Goal: Information Seeking & Learning: Learn about a topic

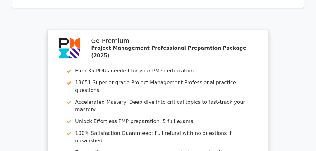
scroll to position [1162, 0]
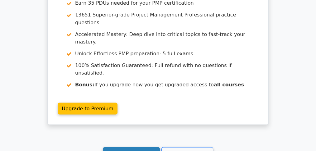
click at [135, 147] on link "Continue practicing" at bounding box center [131, 153] width 57 height 12
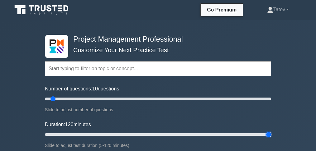
drag, startPoint x: 57, startPoint y: 133, endPoint x: 288, endPoint y: 140, distance: 231.4
type input "120"
click at [271, 139] on input "Duration: 120 minutes" at bounding box center [158, 134] width 226 height 7
drag, startPoint x: 76, startPoint y: 98, endPoint x: 153, endPoint y: 107, distance: 77.0
type input "100"
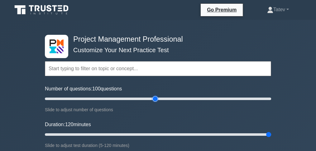
click at [153, 103] on input "Number of questions: 100 questions" at bounding box center [158, 98] width 226 height 7
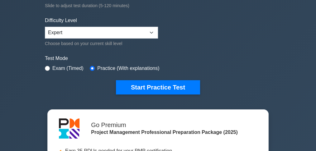
scroll to position [145, 0]
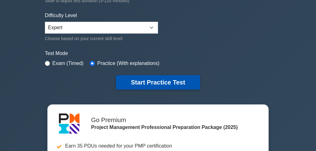
click at [134, 82] on button "Start Practice Test" at bounding box center [158, 82] width 84 height 14
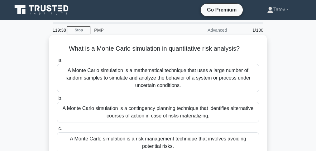
click at [217, 72] on div "A Monte Carlo simulation is a mathematical technique that uses a large number o…" at bounding box center [158, 78] width 202 height 28
click at [57, 63] on input "a. A Monte Carlo simulation is a mathematical technique that uses a large numbe…" at bounding box center [57, 61] width 0 height 4
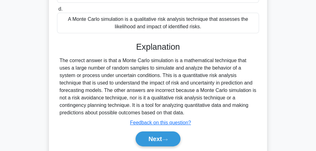
scroll to position [185, 0]
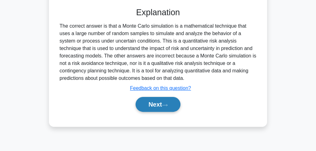
click at [168, 101] on button "Next" at bounding box center [157, 104] width 45 height 15
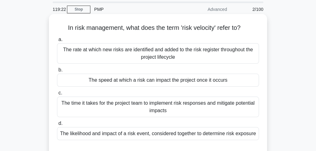
scroll to position [21, 0]
click at [161, 83] on div "The speed at which a risk can impact the project once it occurs" at bounding box center [158, 80] width 202 height 13
click at [57, 73] on input "b. The speed at which a risk can impact the project once it occurs" at bounding box center [57, 70] width 0 height 4
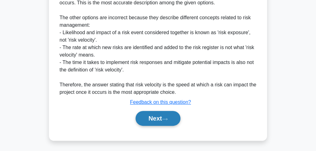
click at [156, 119] on button "Next" at bounding box center [157, 118] width 45 height 15
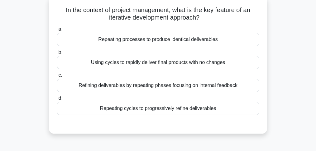
scroll to position [41, 0]
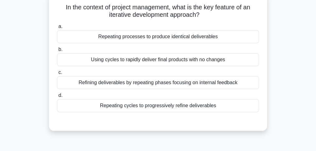
click at [199, 85] on div "Refining deliverables by repeating phases focusing on internal feedback" at bounding box center [158, 82] width 202 height 13
click at [57, 75] on input "c. Refining deliverables by repeating phases focusing on internal feedback" at bounding box center [57, 73] width 0 height 4
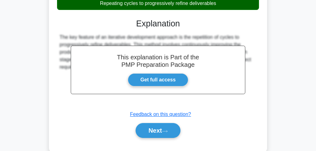
scroll to position [166, 0]
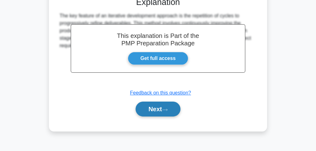
click at [158, 109] on button "Next" at bounding box center [157, 109] width 45 height 15
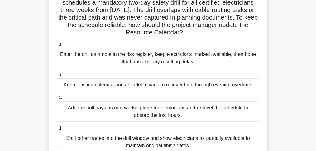
scroll to position [62, 0]
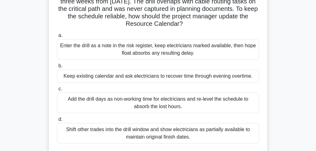
click at [130, 105] on div "Add the drill days as non-working time for electricians and re-level the schedu…" at bounding box center [158, 103] width 202 height 21
click at [57, 91] on input "c. Add the drill days as non-working time for electricians and re-level the sch…" at bounding box center [57, 89] width 0 height 4
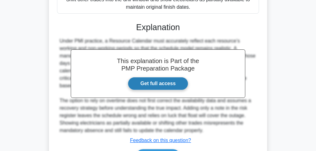
scroll to position [207, 0]
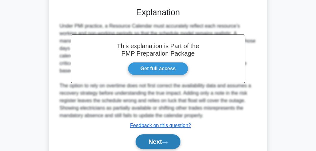
click at [144, 142] on button "Next" at bounding box center [157, 141] width 45 height 15
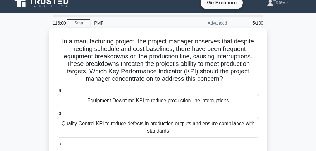
scroll to position [0, 0]
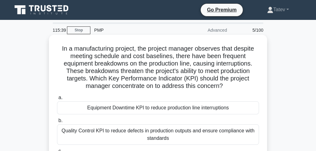
click at [162, 111] on div "Equipment Downtime KPI to reduce production line interruptions" at bounding box center [158, 107] width 202 height 13
click at [57, 100] on input "a. Equipment Downtime KPI to reduce production line interruptions" at bounding box center [57, 98] width 0 height 4
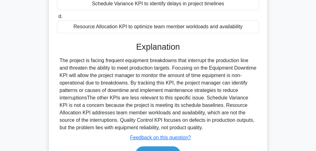
scroll to position [193, 0]
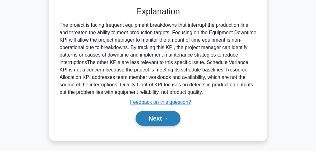
click at [156, 118] on button "Next" at bounding box center [157, 118] width 45 height 15
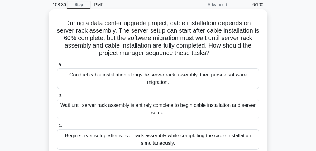
scroll to position [0, 0]
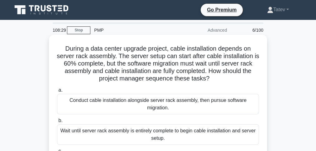
click at [167, 111] on div "Conduct cable installation alongside server rack assembly, then pursue software…" at bounding box center [158, 104] width 202 height 21
click at [57, 92] on input "a. Conduct cable installation alongside server rack assembly, then pursue softw…" at bounding box center [57, 90] width 0 height 4
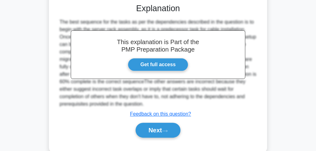
scroll to position [224, 0]
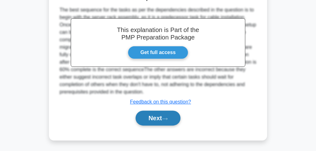
click at [148, 116] on button "Next" at bounding box center [157, 118] width 45 height 15
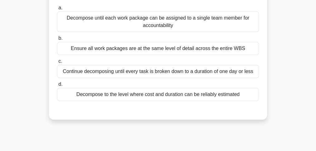
scroll to position [83, 0]
click at [160, 92] on div "Decompose to the level where cost and duration can be reliably estimated" at bounding box center [158, 94] width 202 height 13
click at [57, 86] on input "d. Decompose to the level where cost and duration can be reliably estimated" at bounding box center [57, 84] width 0 height 4
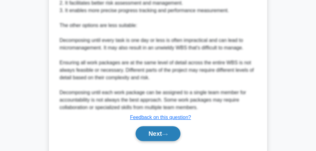
scroll to position [305, 0]
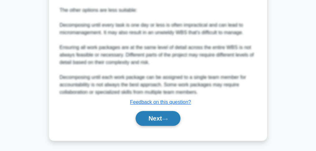
click at [158, 123] on button "Next" at bounding box center [157, 118] width 45 height 15
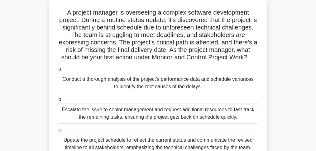
scroll to position [83, 0]
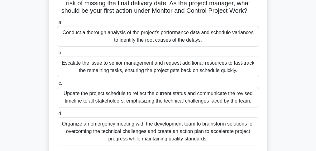
click at [119, 141] on div "Organize an emergency meeting with the development team to brainstorm solutions…" at bounding box center [158, 132] width 202 height 28
click at [57, 116] on input "d. Organize an emergency meeting with the development team to brainstorm soluti…" at bounding box center [57, 114] width 0 height 4
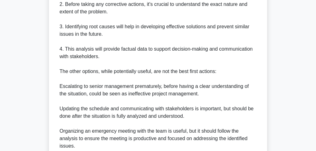
scroll to position [374, 0]
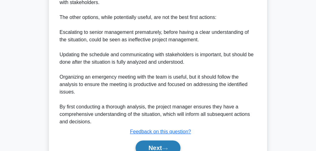
click at [147, 144] on button "Next" at bounding box center [157, 148] width 45 height 15
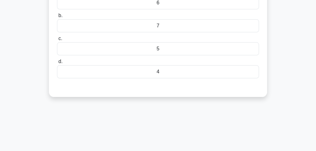
scroll to position [42, 0]
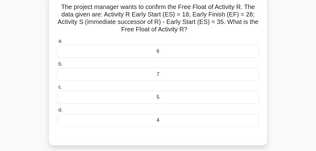
click at [160, 75] on div "7" at bounding box center [158, 74] width 202 height 13
click at [57, 66] on input "b. 7" at bounding box center [57, 64] width 0 height 4
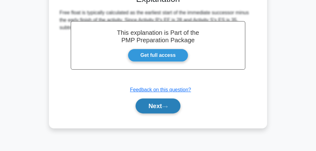
scroll to position [185, 0]
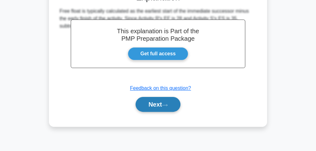
click at [150, 99] on button "Next" at bounding box center [157, 104] width 45 height 15
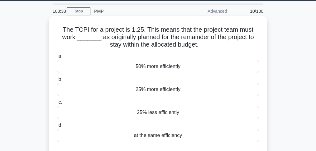
scroll to position [41, 0]
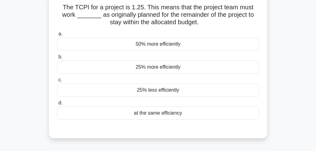
click at [159, 69] on div "25% more efficiently" at bounding box center [158, 67] width 202 height 13
click at [57, 59] on input "b. 25% more efficiently" at bounding box center [57, 57] width 0 height 4
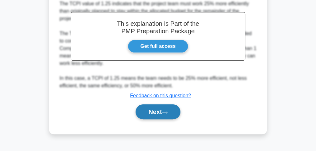
click at [154, 111] on button "Next" at bounding box center [157, 112] width 45 height 15
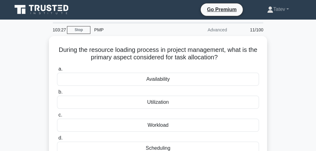
scroll to position [0, 0]
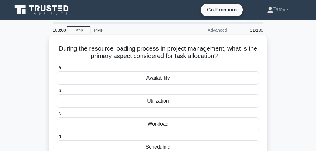
click at [163, 81] on div "Availability" at bounding box center [158, 78] width 202 height 13
click at [57, 70] on input "a. Availability" at bounding box center [57, 68] width 0 height 4
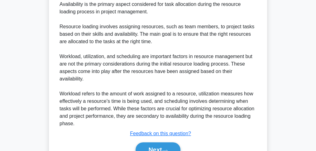
scroll to position [187, 0]
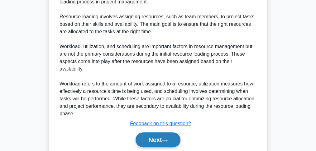
click at [157, 133] on button "Next" at bounding box center [157, 140] width 45 height 15
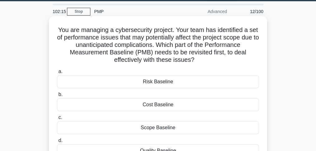
scroll to position [40, 0]
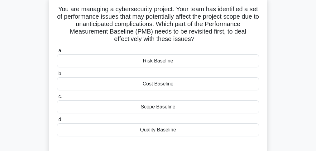
click at [141, 62] on div "Risk Baseline" at bounding box center [158, 60] width 202 height 13
click at [57, 53] on input "a. Risk Baseline" at bounding box center [57, 51] width 0 height 4
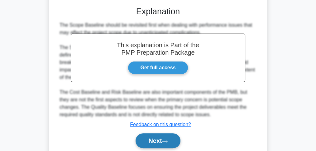
scroll to position [202, 0]
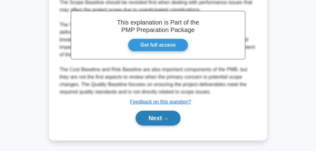
click at [158, 120] on button "Next" at bounding box center [157, 118] width 45 height 15
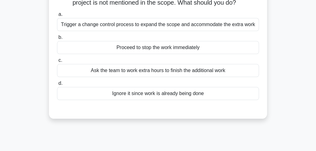
scroll to position [42, 0]
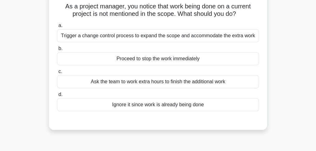
click at [144, 62] on div "Proceed to stop the work immediately" at bounding box center [158, 58] width 202 height 13
click at [57, 51] on input "b. Proceed to stop the work immediately" at bounding box center [57, 49] width 0 height 4
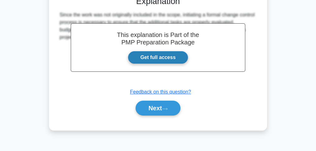
scroll to position [167, 0]
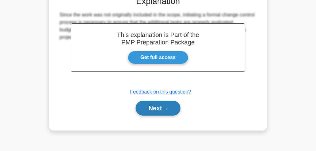
click at [158, 113] on button "Next" at bounding box center [157, 108] width 45 height 15
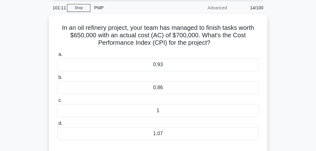
scroll to position [21, 0]
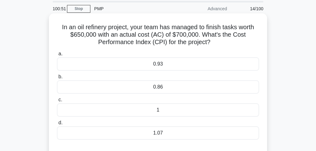
click at [170, 64] on div "0.93" at bounding box center [158, 64] width 202 height 13
click at [57, 56] on input "a. 0.93" at bounding box center [57, 54] width 0 height 4
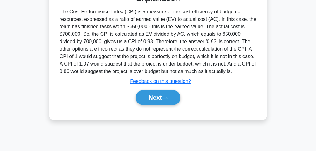
scroll to position [185, 0]
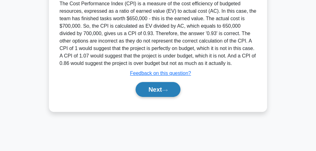
click at [171, 89] on button "Next" at bounding box center [157, 89] width 45 height 15
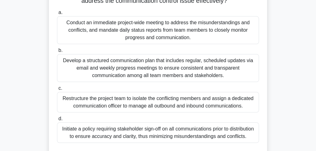
scroll to position [166, 0]
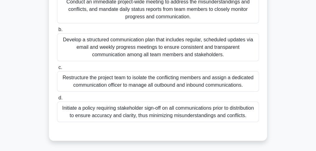
click at [143, 60] on div "Develop a structured communication plan that includes regular, scheduled update…" at bounding box center [158, 47] width 202 height 28
click at [57, 32] on input "b. Develop a structured communication plan that includes regular, scheduled upd…" at bounding box center [57, 30] width 0 height 4
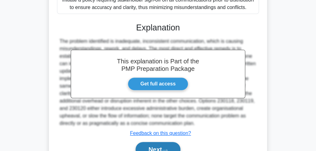
scroll to position [313, 0]
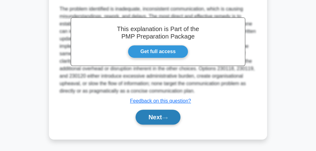
click at [148, 114] on button "Next" at bounding box center [157, 117] width 45 height 15
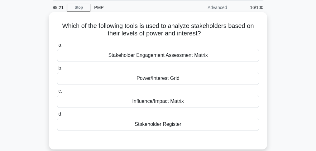
scroll to position [22, 0]
click at [146, 79] on div "Power/Interest Grid" at bounding box center [158, 78] width 202 height 13
click at [57, 71] on input "b. Power/Interest Grid" at bounding box center [57, 69] width 0 height 4
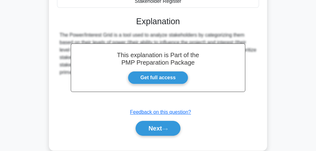
scroll to position [147, 0]
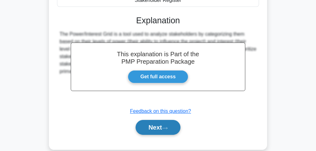
click at [161, 130] on button "Next" at bounding box center [157, 127] width 45 height 15
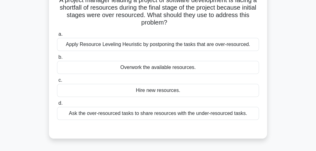
scroll to position [41, 0]
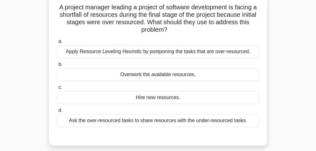
click at [144, 117] on div "Ask the over-resourced tasks to share resources with the under-resourced tasks." at bounding box center [158, 120] width 202 height 13
click at [57, 113] on input "d. Ask the over-resourced tasks to share resources with the under-resourced tas…" at bounding box center [57, 111] width 0 height 4
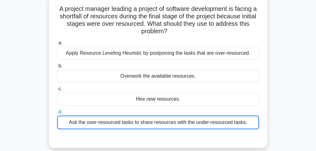
click at [296, 49] on div "A project manager leading a project of software development is facing a shortfa…" at bounding box center [157, 75] width 299 height 161
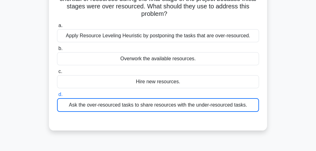
scroll to position [83, 0]
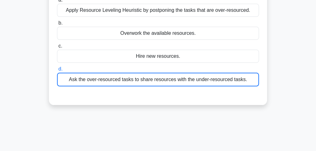
click at [226, 79] on div "Ask the over-resourced tasks to share resources with the under-resourced tasks." at bounding box center [158, 80] width 202 height 14
click at [57, 71] on input "d. Ask the over-resourced tasks to share resources with the under-resourced tas…" at bounding box center [57, 69] width 0 height 4
click at [165, 78] on div "Ask the over-resourced tasks to share resources with the under-resourced tasks." at bounding box center [158, 80] width 202 height 14
click at [57, 71] on input "d. Ask the over-resourced tasks to share resources with the under-resourced tas…" at bounding box center [57, 69] width 0 height 4
click at [165, 78] on div "Ask the over-resourced tasks to share resources with the under-resourced tasks." at bounding box center [158, 80] width 202 height 14
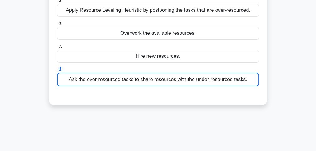
click at [57, 71] on input "d. Ask the over-resourced tasks to share resources with the under-resourced tas…" at bounding box center [57, 69] width 0 height 4
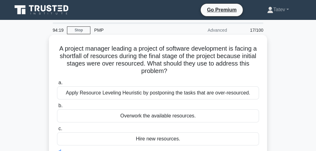
click at [248, 71] on h5 "A project manager leading a project of software development is facing a shortfa…" at bounding box center [157, 60] width 203 height 31
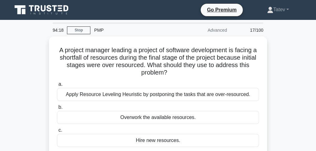
click at [278, 62] on div "A project manager leading a project of software development is facing a shortfa…" at bounding box center [157, 116] width 299 height 161
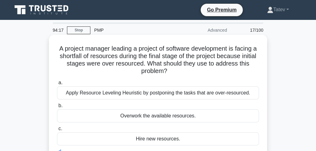
click at [191, 52] on h5 "A project manager leading a project of software development is facing a shortfa…" at bounding box center [157, 60] width 203 height 31
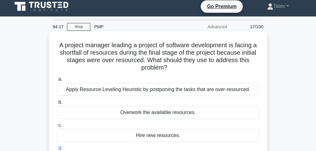
scroll to position [83, 0]
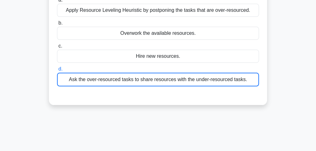
click at [179, 77] on div "Ask the over-resourced tasks to share resources with the under-resourced tasks." at bounding box center [158, 80] width 202 height 14
click at [57, 71] on input "d. Ask the over-resourced tasks to share resources with the under-resourced tas…" at bounding box center [57, 69] width 0 height 4
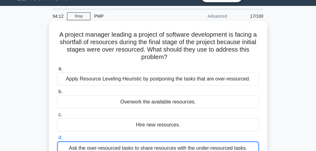
scroll to position [0, 0]
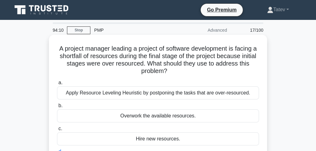
click at [94, 57] on h5 "A project manager leading a project of software development is facing a shortfa…" at bounding box center [157, 60] width 203 height 31
click at [139, 87] on div "Apply Resource Leveling Heuristic by postponing the tasks that are over-resourc…" at bounding box center [158, 93] width 202 height 13
click at [57, 85] on input "a. Apply Resource Leveling Heuristic by postponing the tasks that are over-reso…" at bounding box center [57, 83] width 0 height 4
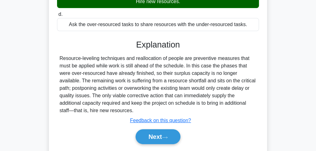
scroll to position [145, 0]
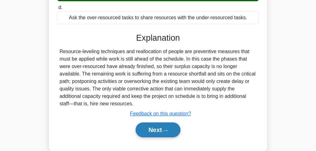
click at [135, 134] on button "Next" at bounding box center [157, 130] width 45 height 15
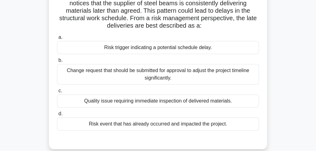
scroll to position [41, 0]
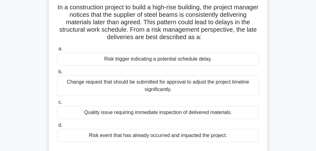
click at [177, 67] on div "a. Risk trigger indicating a potential schedule delay. b. Change request that s…" at bounding box center [157, 94] width 209 height 100
click at [177, 63] on div "Risk trigger indicating a potential schedule delay." at bounding box center [158, 59] width 202 height 13
click at [57, 51] on input "a. Risk trigger indicating a potential schedule delay." at bounding box center [57, 49] width 0 height 4
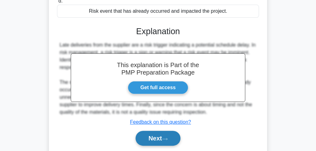
click at [171, 134] on button "Next" at bounding box center [157, 138] width 45 height 15
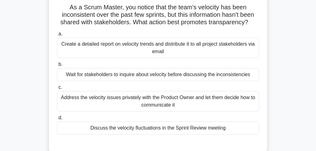
click at [165, 126] on div "Discuss the velocity fluctuations in the Sprint Review meeting" at bounding box center [158, 128] width 202 height 13
click at [57, 120] on input "d. Discuss the velocity fluctuations in the Sprint Review meeting" at bounding box center [57, 118] width 0 height 4
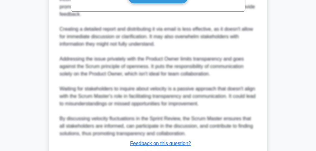
scroll to position [283, 0]
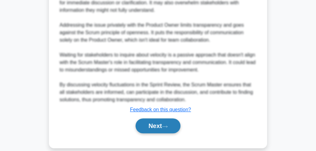
click at [167, 123] on button "Next" at bounding box center [157, 126] width 45 height 15
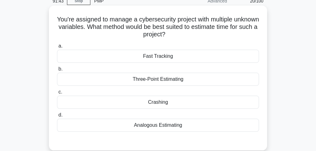
scroll to position [41, 0]
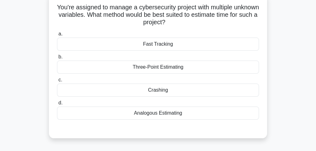
click at [178, 69] on div "Three-Point Estimating" at bounding box center [158, 67] width 202 height 13
click at [57, 59] on input "b. Three-Point Estimating" at bounding box center [57, 57] width 0 height 4
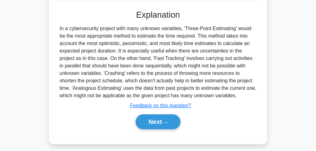
scroll to position [166, 0]
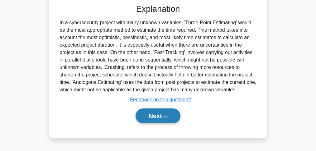
click at [148, 115] on button "Next" at bounding box center [157, 116] width 45 height 15
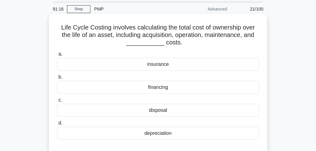
scroll to position [21, 0]
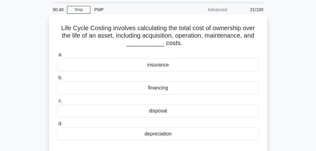
click at [150, 115] on div "disposal" at bounding box center [158, 111] width 202 height 13
click at [57, 103] on input "c. disposal" at bounding box center [57, 101] width 0 height 4
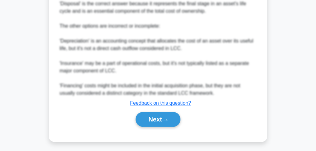
scroll to position [290, 0]
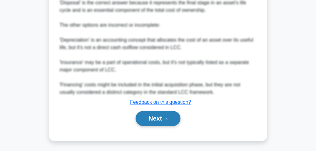
click at [145, 120] on button "Next" at bounding box center [157, 118] width 45 height 15
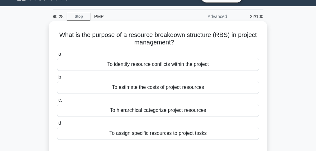
scroll to position [41, 0]
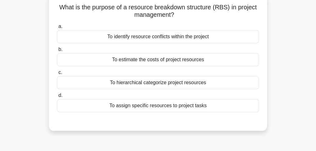
click at [150, 86] on div "To hierarchical categorize project resources" at bounding box center [158, 82] width 202 height 13
click at [57, 75] on input "c. To hierarchical categorize project resources" at bounding box center [57, 73] width 0 height 4
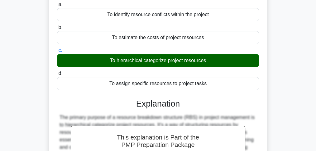
scroll to position [166, 0]
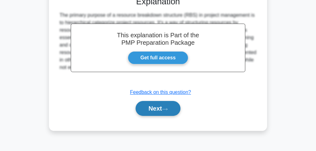
click at [153, 108] on button "Next" at bounding box center [157, 108] width 45 height 15
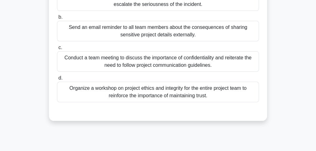
scroll to position [104, 0]
click at [120, 65] on div "Conduct a team meeting to discuss the importance of confidentiality and reitera…" at bounding box center [158, 61] width 202 height 21
click at [57, 50] on input "c. Conduct a team meeting to discuss the importance of confidentiality and reit…" at bounding box center [57, 48] width 0 height 4
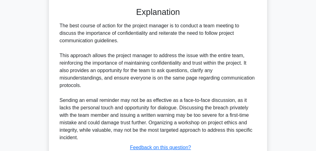
scroll to position [246, 0]
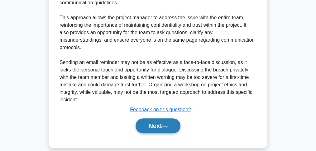
click at [153, 120] on button "Next" at bounding box center [157, 126] width 45 height 15
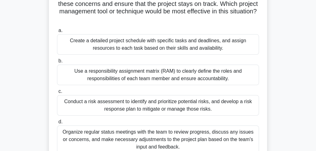
scroll to position [83, 0]
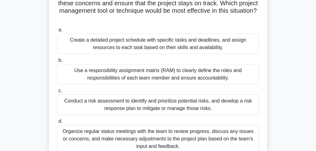
click at [176, 146] on div "Organize regular status meetings with the team to review progress, discuss any …" at bounding box center [158, 139] width 202 height 28
click at [57, 124] on input "d. Organize regular status meetings with the team to review progress, discuss a…" at bounding box center [57, 122] width 0 height 4
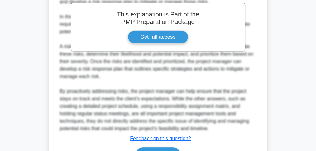
scroll to position [306, 0]
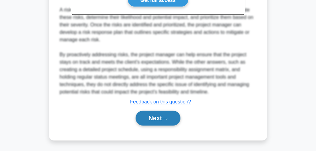
click at [166, 123] on button "Next" at bounding box center [157, 118] width 45 height 15
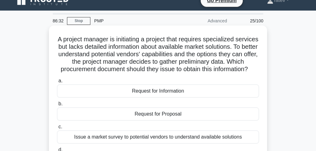
scroll to position [3, 0]
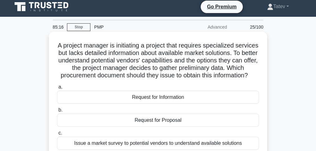
click at [177, 104] on div "Request for Information" at bounding box center [158, 97] width 202 height 13
click at [57, 89] on input "a. Request for Information" at bounding box center [57, 87] width 0 height 4
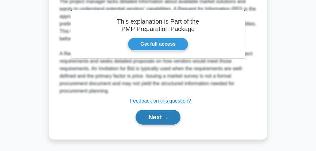
click at [175, 113] on button "Next" at bounding box center [157, 117] width 45 height 15
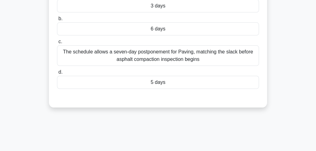
scroll to position [105, 0]
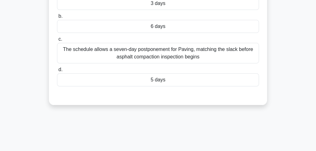
click at [181, 78] on div "5 days" at bounding box center [158, 79] width 202 height 13
click at [57, 72] on input "d. 5 days" at bounding box center [57, 70] width 0 height 4
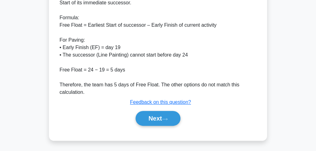
scroll to position [223, 0]
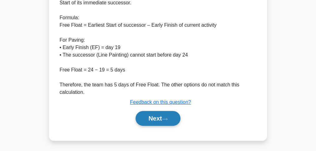
click at [159, 121] on button "Next" at bounding box center [157, 118] width 45 height 15
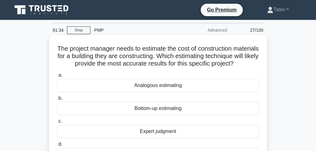
scroll to position [21, 0]
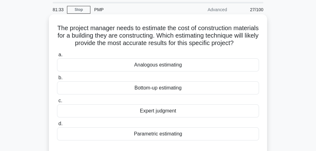
click at [173, 95] on div "Bottom-up estimating" at bounding box center [158, 88] width 202 height 13
click at [57, 80] on input "b. Bottom-up estimating" at bounding box center [57, 78] width 0 height 4
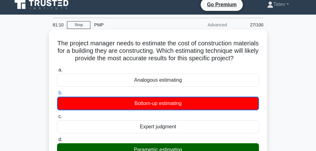
scroll to position [0, 0]
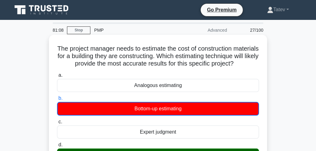
drag, startPoint x: 165, startPoint y: 71, endPoint x: 56, endPoint y: 47, distance: 111.9
copy h5 "The project manager needs to estimate the cost of construction materials for a …"
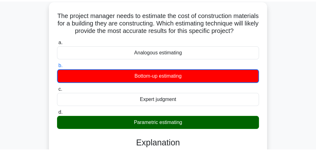
scroll to position [29, 0]
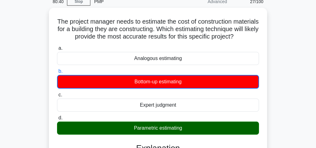
click at [302, 54] on div "The project manager needs to estimate the cost of construction materials for a …" at bounding box center [157, 150] width 299 height 285
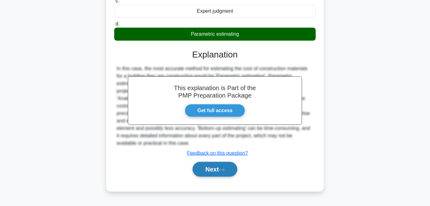
scroll to position [130, 0]
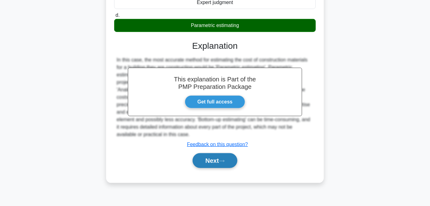
click at [213, 151] on button "Next" at bounding box center [215, 160] width 45 height 15
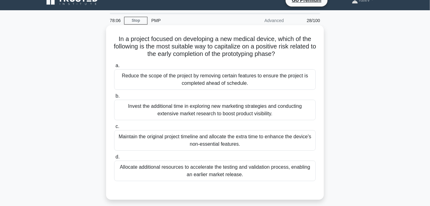
scroll to position [0, 0]
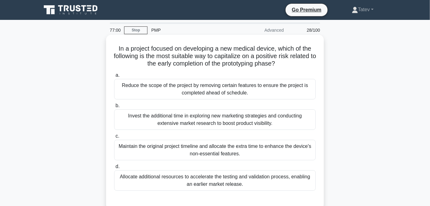
click at [257, 119] on div "Invest the additional time in exploring new marketing strategies and conducting…" at bounding box center [215, 120] width 202 height 21
click at [114, 108] on input "b. Invest the additional time in exploring new marketing strategies and conduct…" at bounding box center [114, 106] width 0 height 4
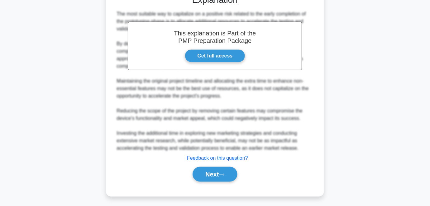
scroll to position [207, 0]
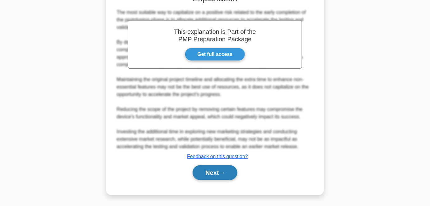
click at [207, 151] on button "Next" at bounding box center [215, 173] width 45 height 15
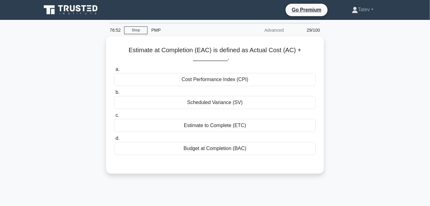
scroll to position [0, 0]
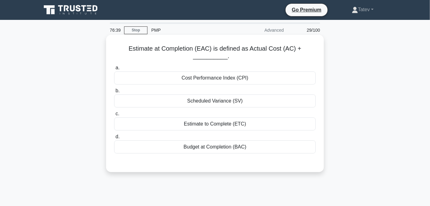
click at [206, 125] on div "Estimate to Complete (ETC)" at bounding box center [215, 124] width 202 height 13
click at [114, 116] on input "c. Estimate to Complete (ETC)" at bounding box center [114, 114] width 0 height 4
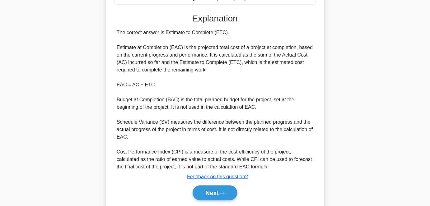
scroll to position [169, 0]
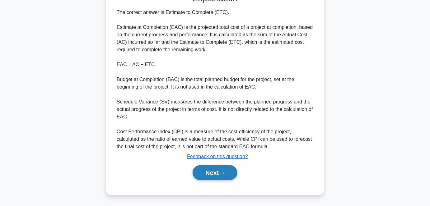
click at [213, 151] on button "Next" at bounding box center [215, 173] width 45 height 15
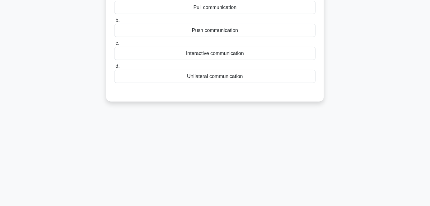
scroll to position [0, 0]
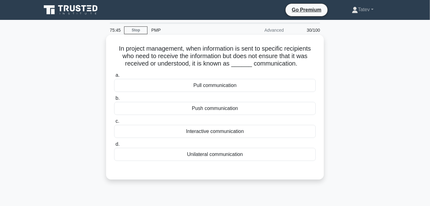
click at [208, 151] on div "Unilateral communication" at bounding box center [215, 154] width 202 height 13
click at [114, 147] on input "d. Unilateral communication" at bounding box center [114, 145] width 0 height 4
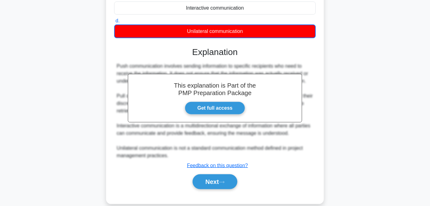
scroll to position [133, 0]
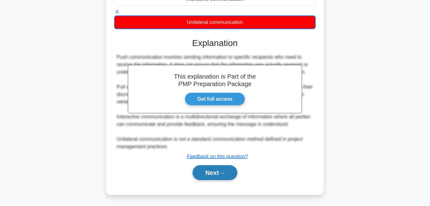
click at [214, 151] on button "Next" at bounding box center [215, 173] width 45 height 15
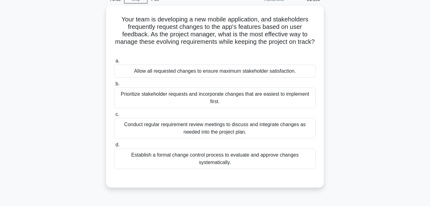
scroll to position [0, 0]
